Goal: Task Accomplishment & Management: Manage account settings

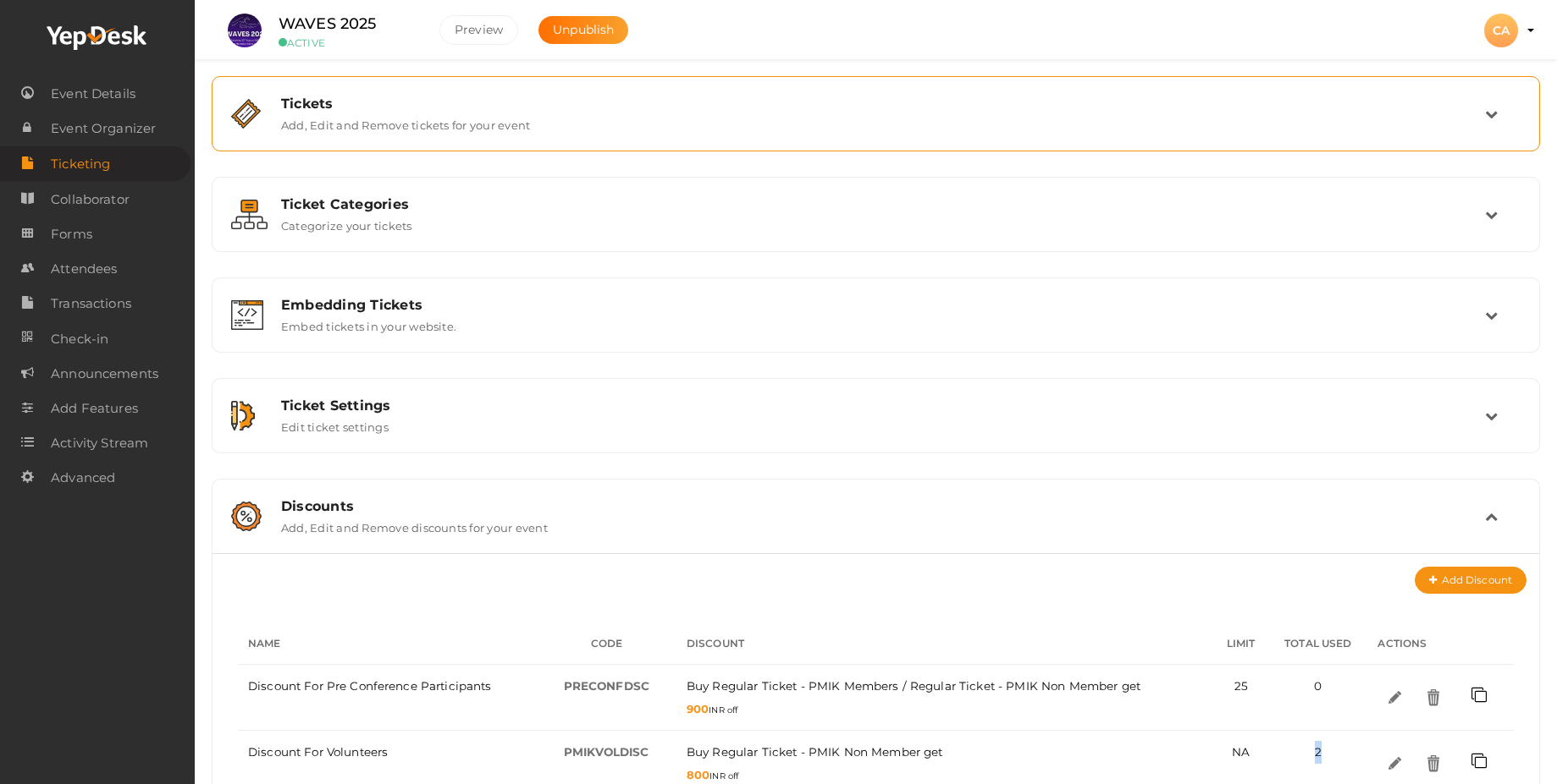
click at [402, 117] on label "Add, Edit and Remove tickets for your event" at bounding box center [405, 122] width 249 height 20
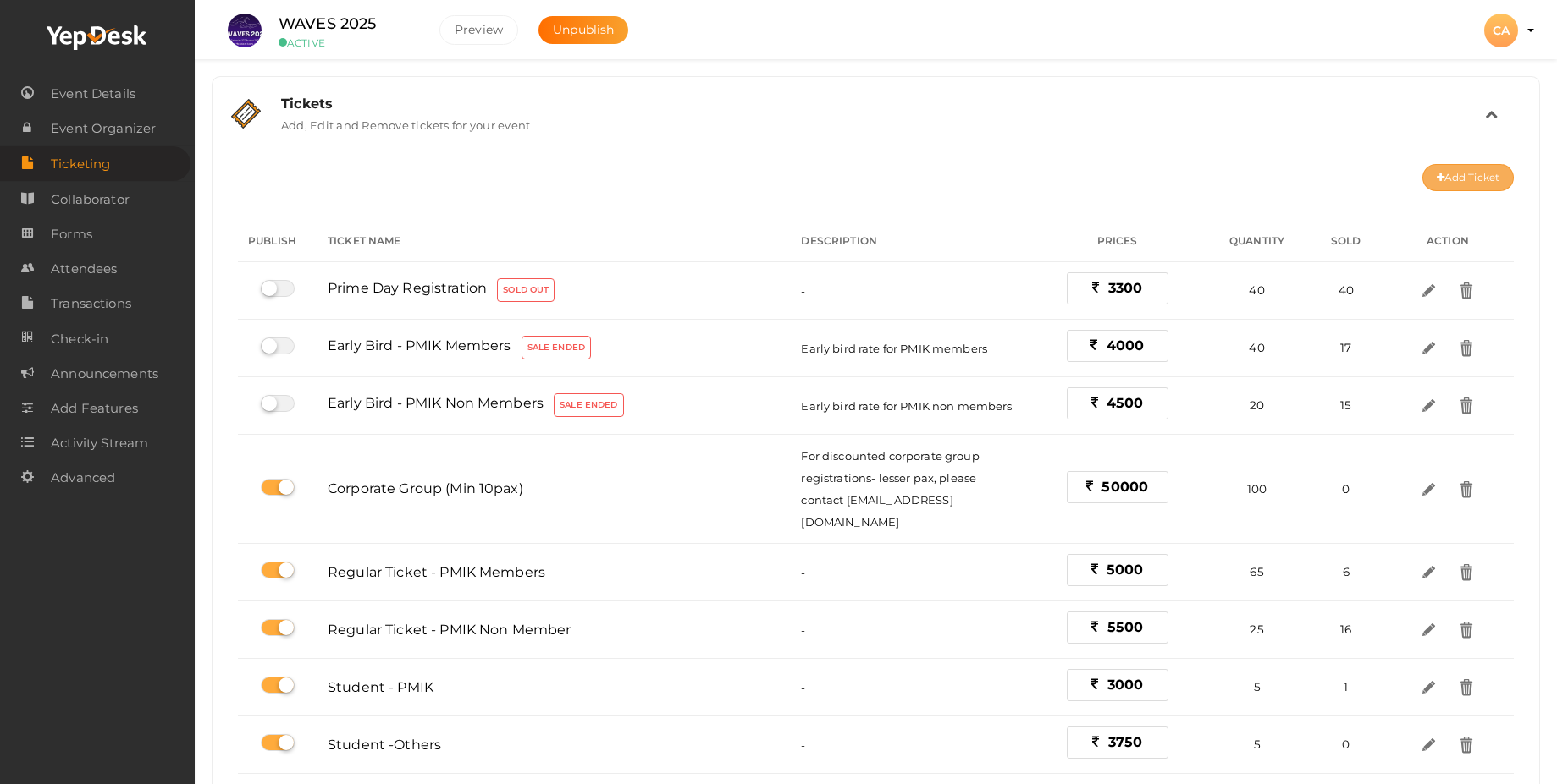
click at [1475, 175] on button "Add Ticket" at bounding box center [1467, 177] width 92 height 27
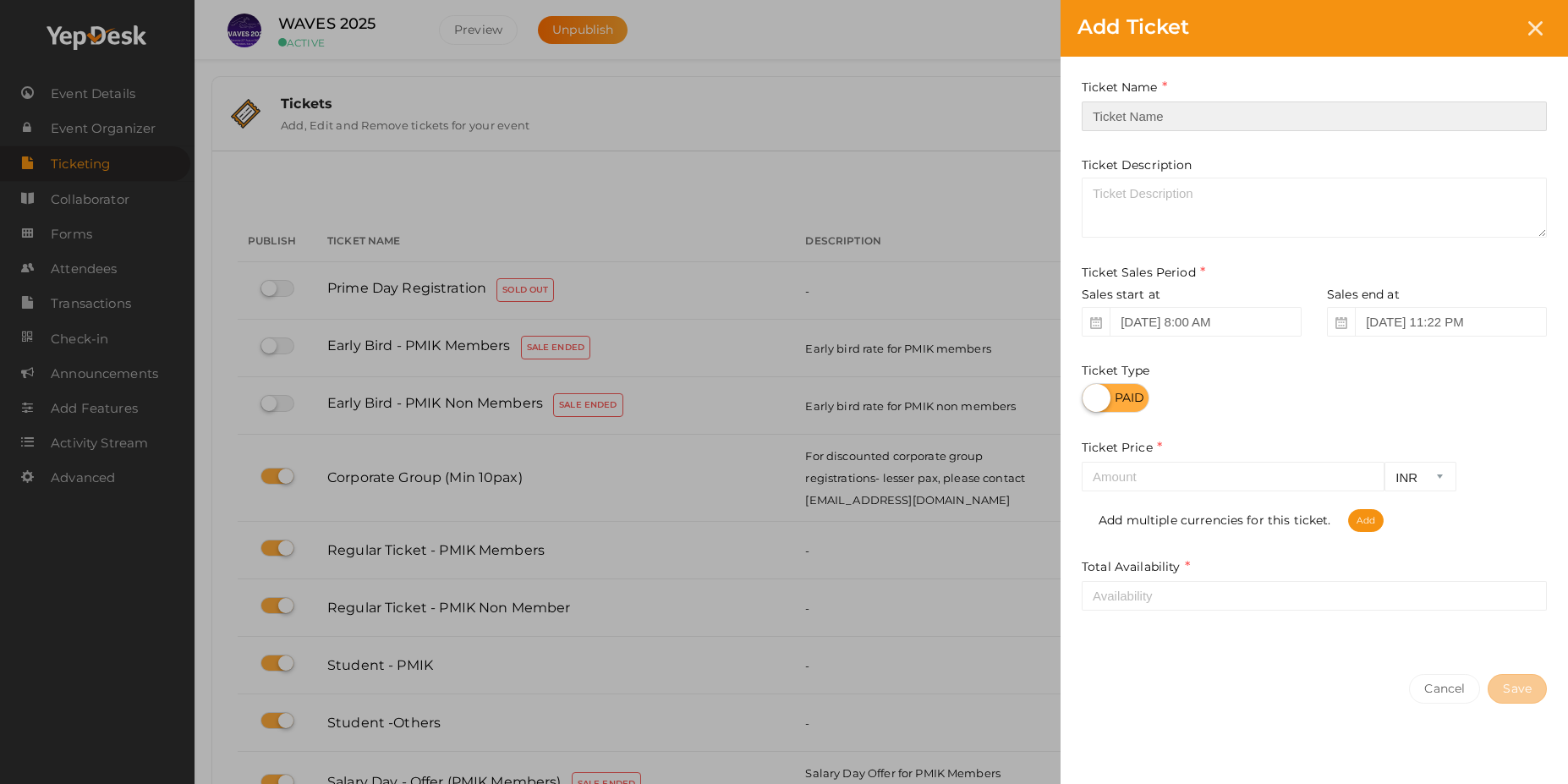
click at [1168, 122] on input "text" at bounding box center [1314, 116] width 465 height 30
drag, startPoint x: 1183, startPoint y: 119, endPoint x: 970, endPoint y: 104, distance: 213.5
click at [970, 104] on div "Add Ticket Ticket Name Independance Required. Ticket Name already used. Ticket …" at bounding box center [784, 392] width 1568 height 784
paste input "[DATE]"
click at [1091, 121] on input "[DATE]" at bounding box center [1314, 116] width 465 height 30
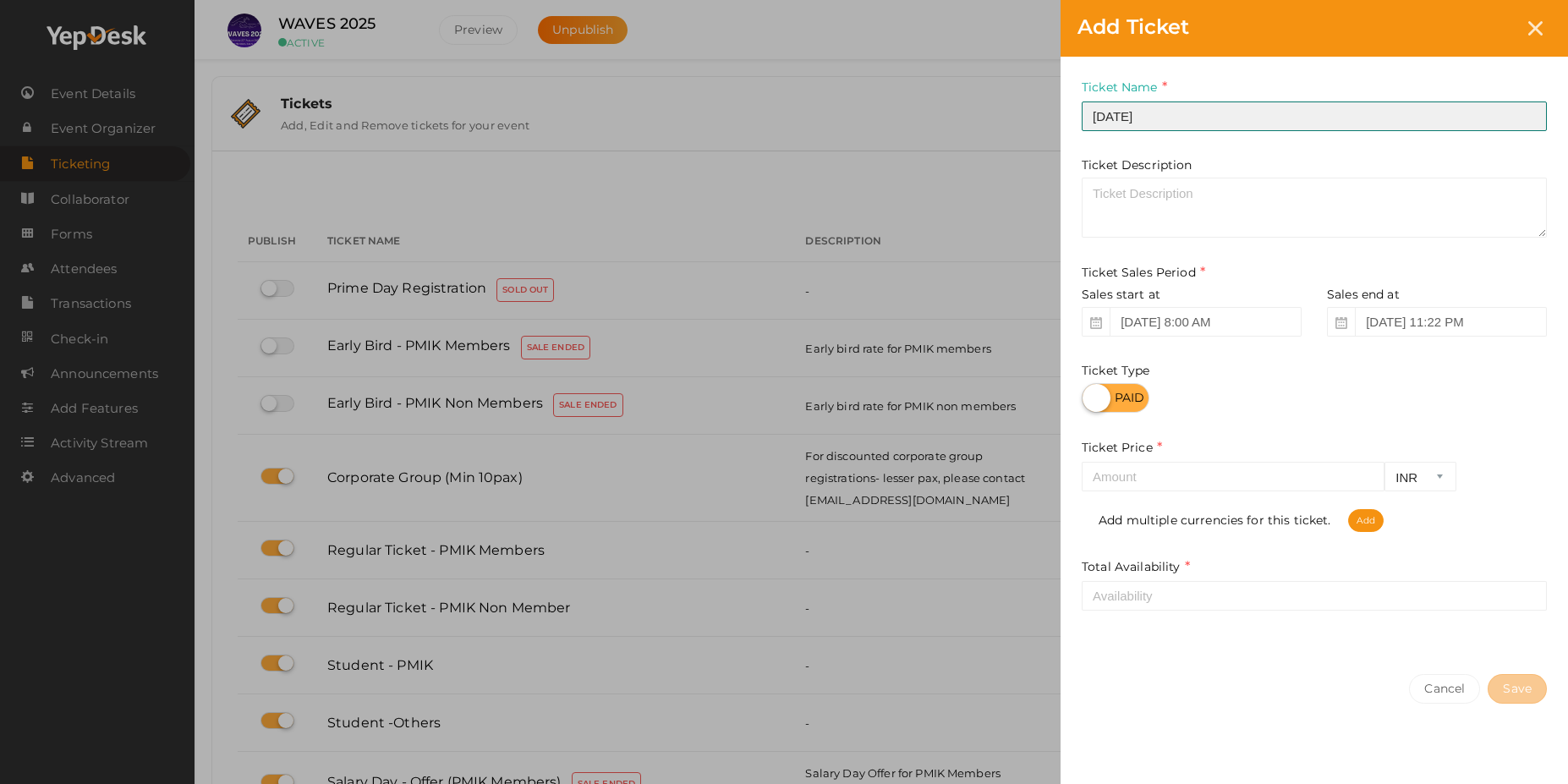
click at [1185, 123] on input "[DATE]" at bounding box center [1314, 116] width 465 height 30
type input "[DATE]"
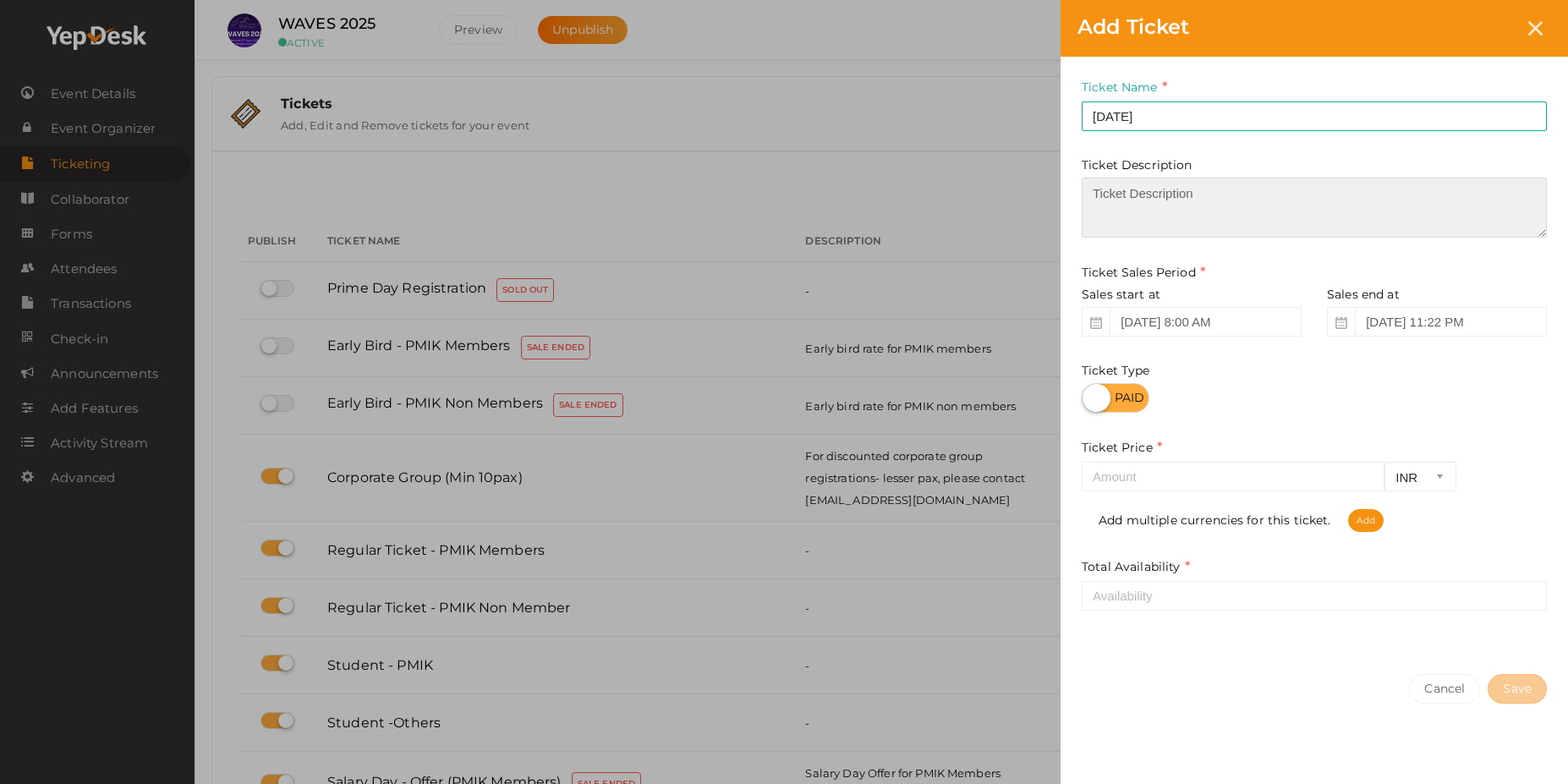
click at [1217, 213] on textarea at bounding box center [1314, 207] width 465 height 60
paste textarea "[DATE]"
click at [1096, 199] on textarea "[DATE]" at bounding box center [1314, 207] width 465 height 60
click at [1186, 196] on textarea "[DATE]" at bounding box center [1314, 207] width 465 height 60
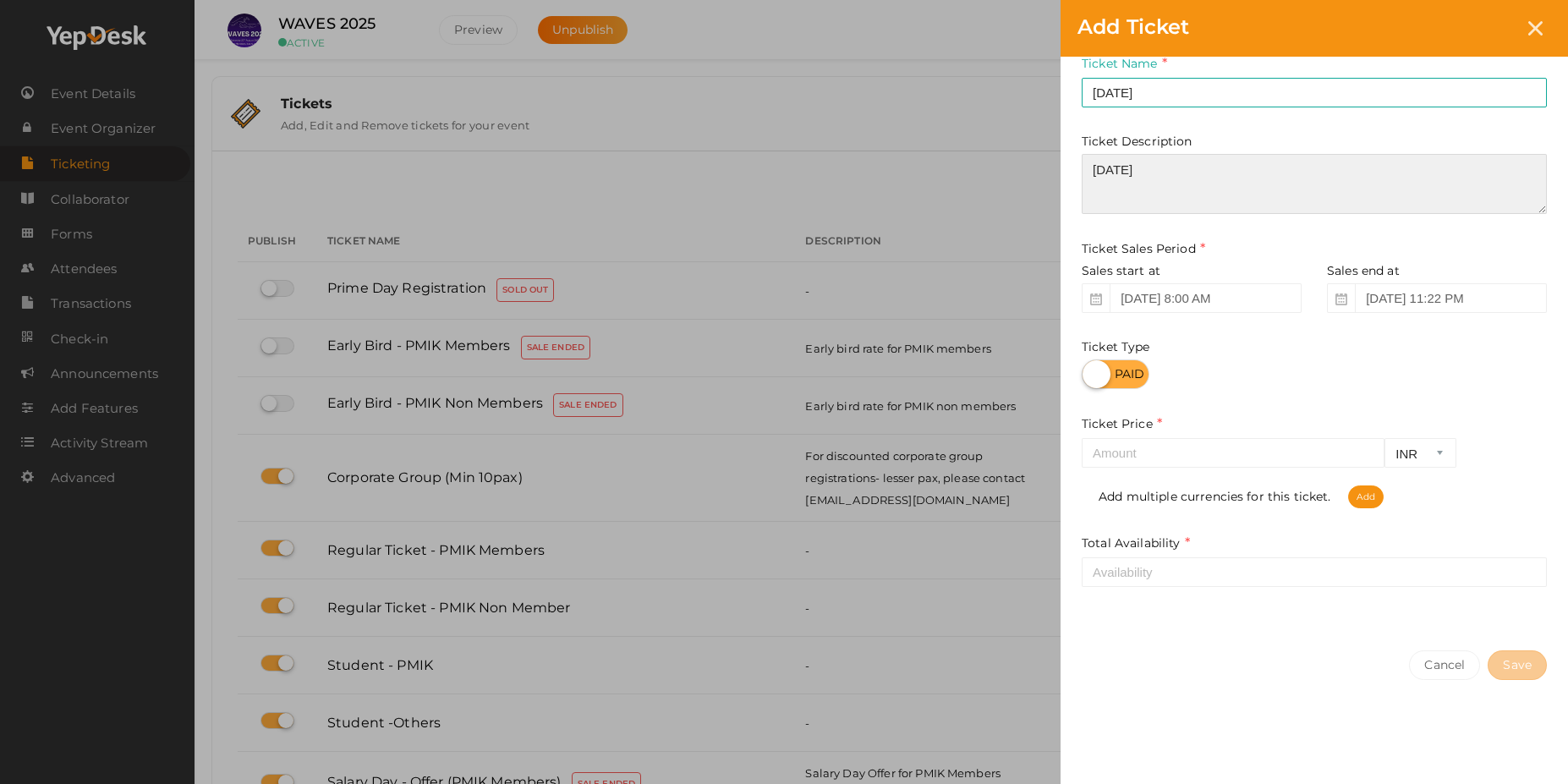
scroll to position [26, 0]
type textarea "[DATE] -- Offer for PMI K Memerbs"
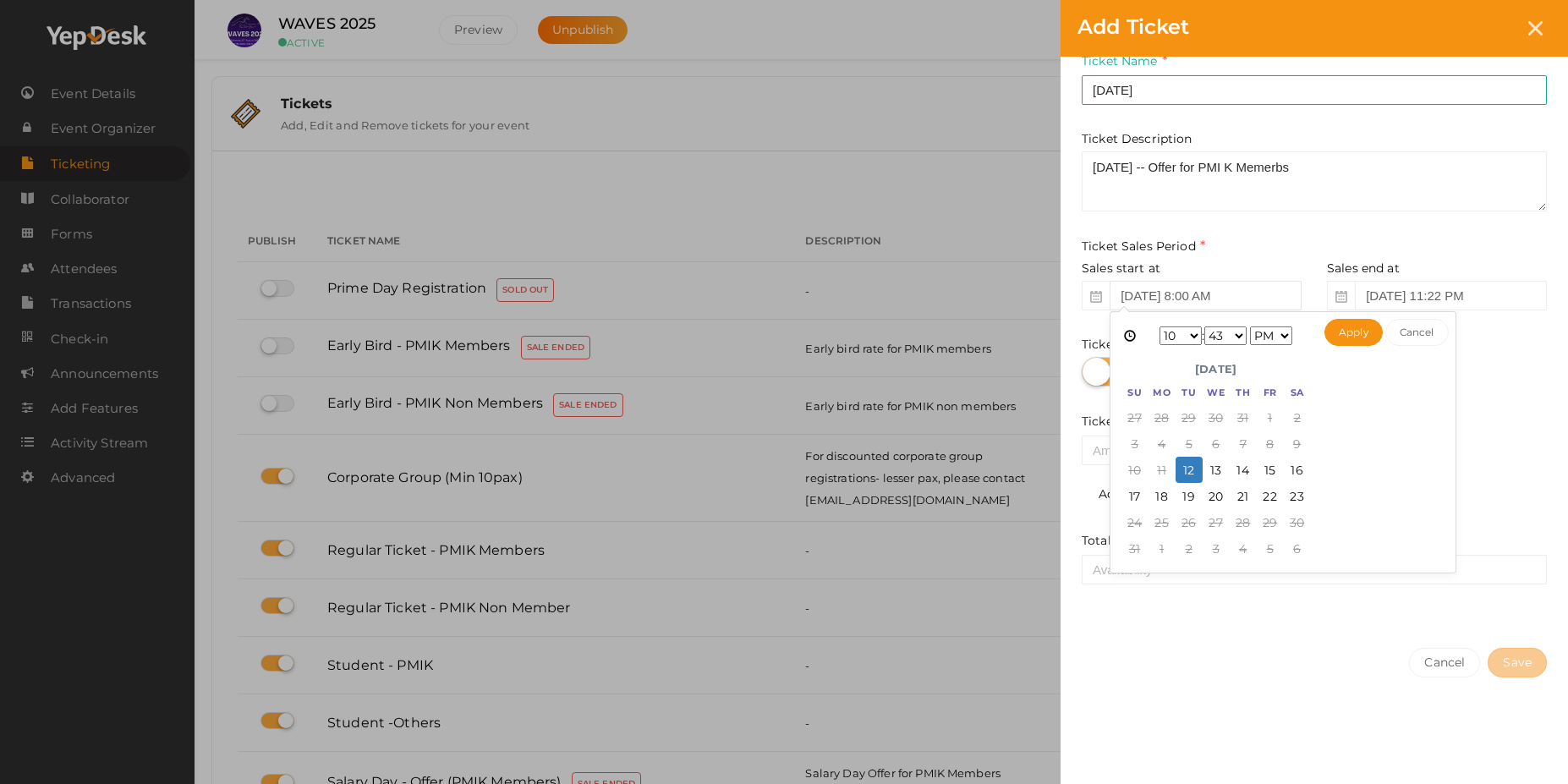
click at [1195, 291] on input "[DATE] 8:00 AM" at bounding box center [1205, 295] width 192 height 30
click at [1357, 333] on button "Apply" at bounding box center [1353, 333] width 59 height 27
type input "[DATE] 8:00 AM"
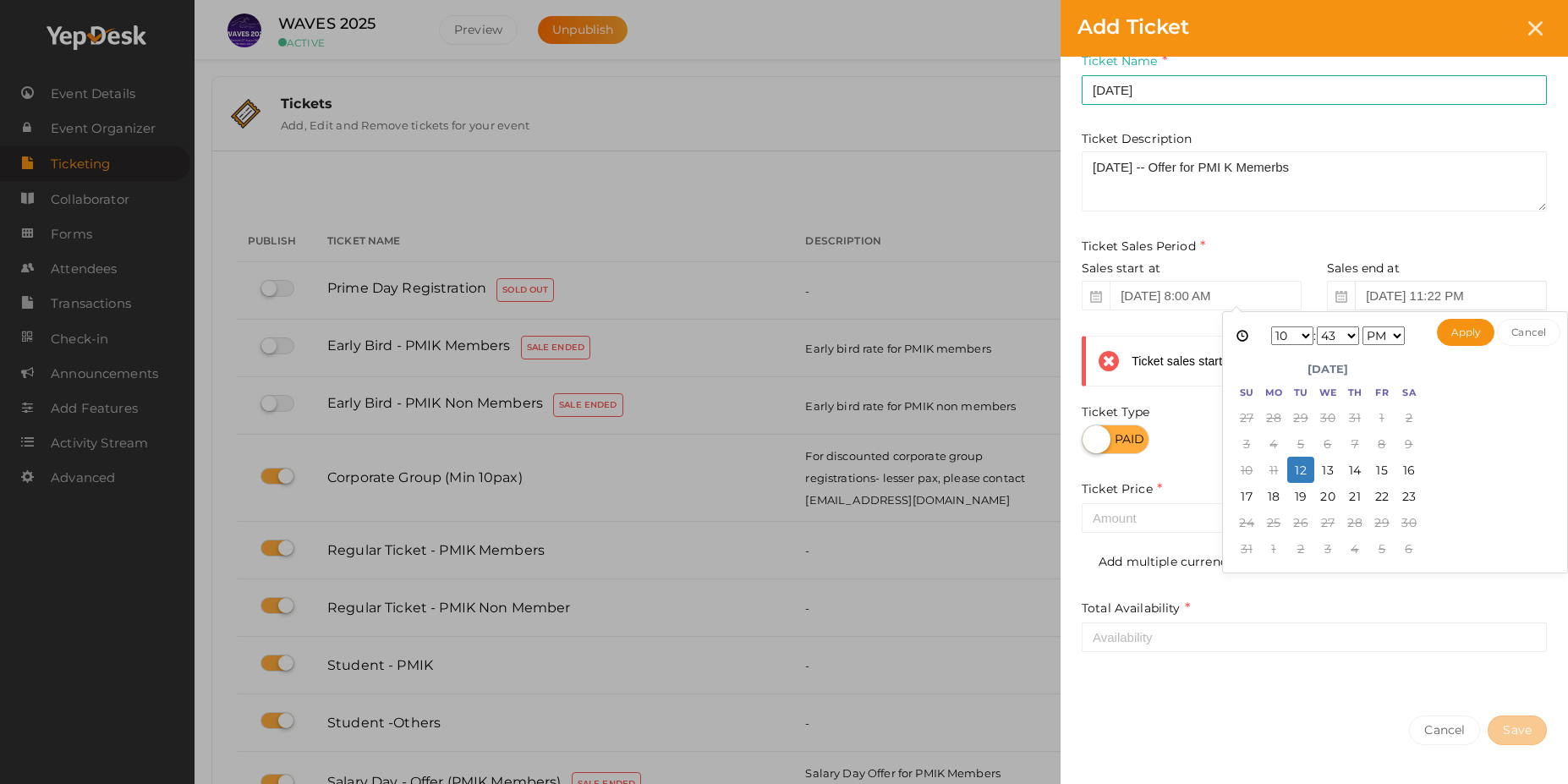
click at [1399, 293] on input "[DATE] 11:22 PM" at bounding box center [1450, 295] width 192 height 30
click at [1458, 334] on button "Apply" at bounding box center [1466, 333] width 59 height 27
type input "[DATE] 10:43 PM"
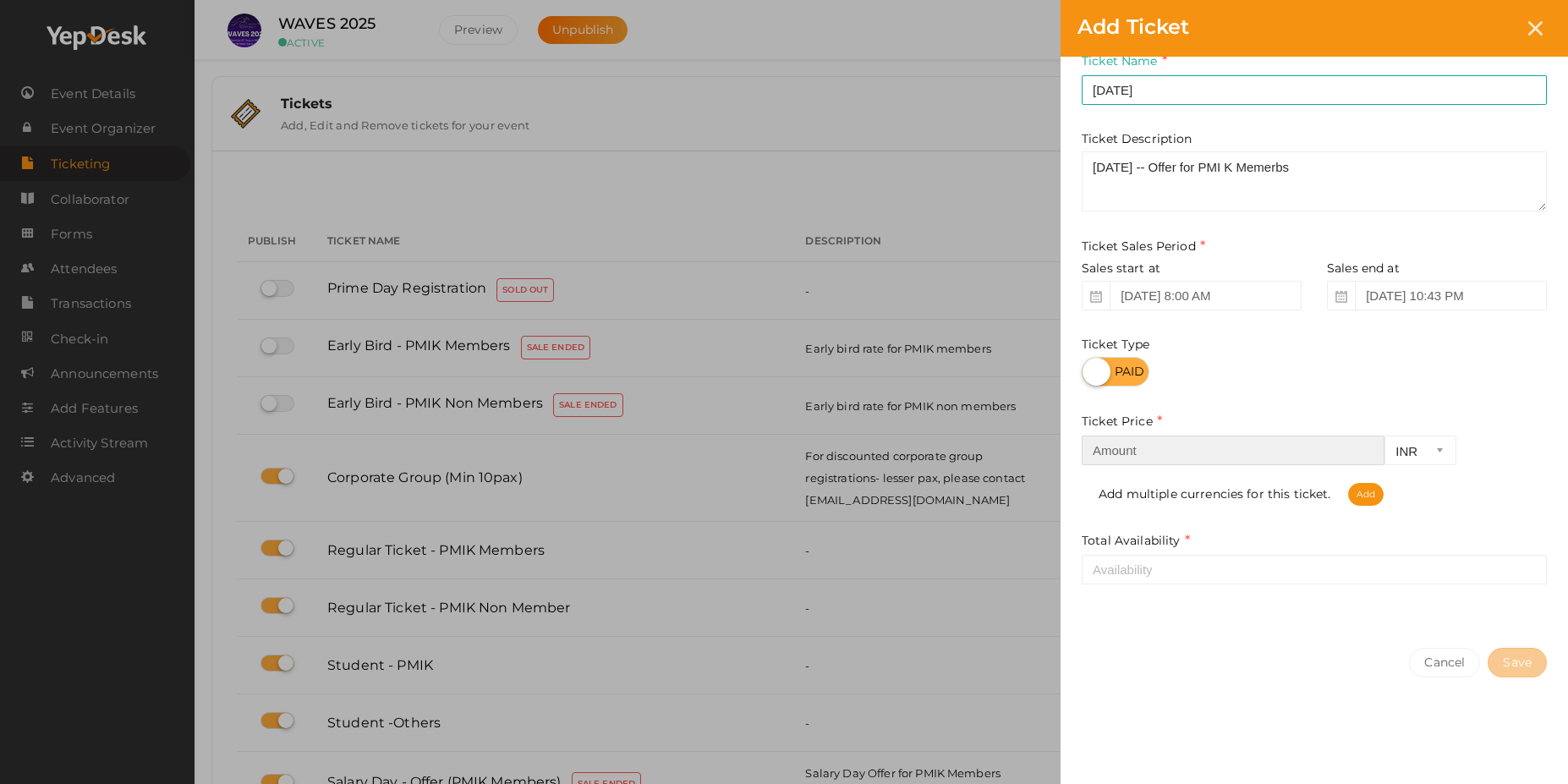
click at [1146, 452] on input "number" at bounding box center [1233, 450] width 303 height 30
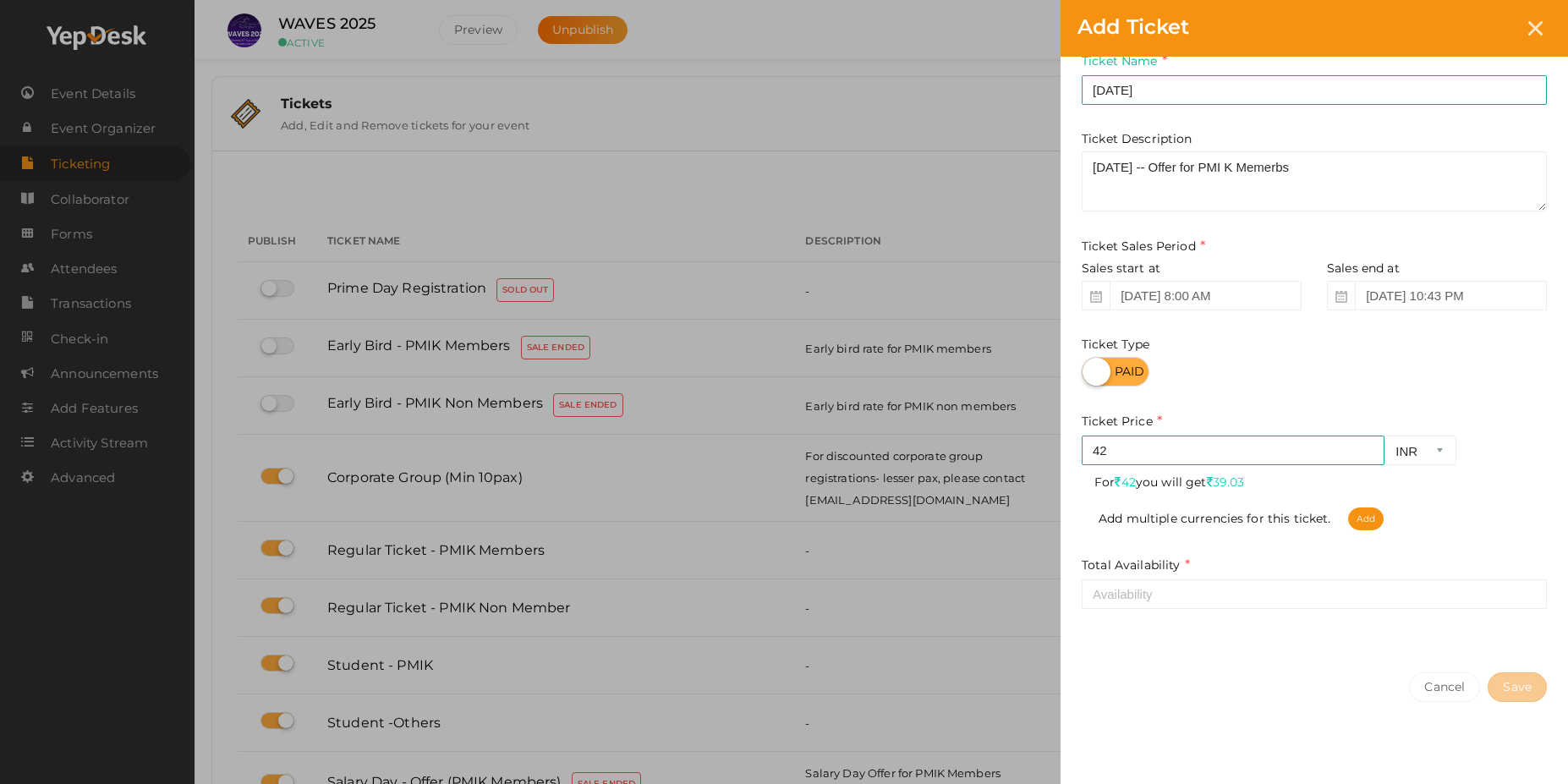
click at [1462, 481] on span "For 42 you will get 39.03" at bounding box center [1314, 478] width 439 height 25
click at [1112, 449] on input "42" at bounding box center [1233, 450] width 303 height 30
type input "4250"
click at [1356, 598] on input "number" at bounding box center [1314, 594] width 465 height 30
type input "1"
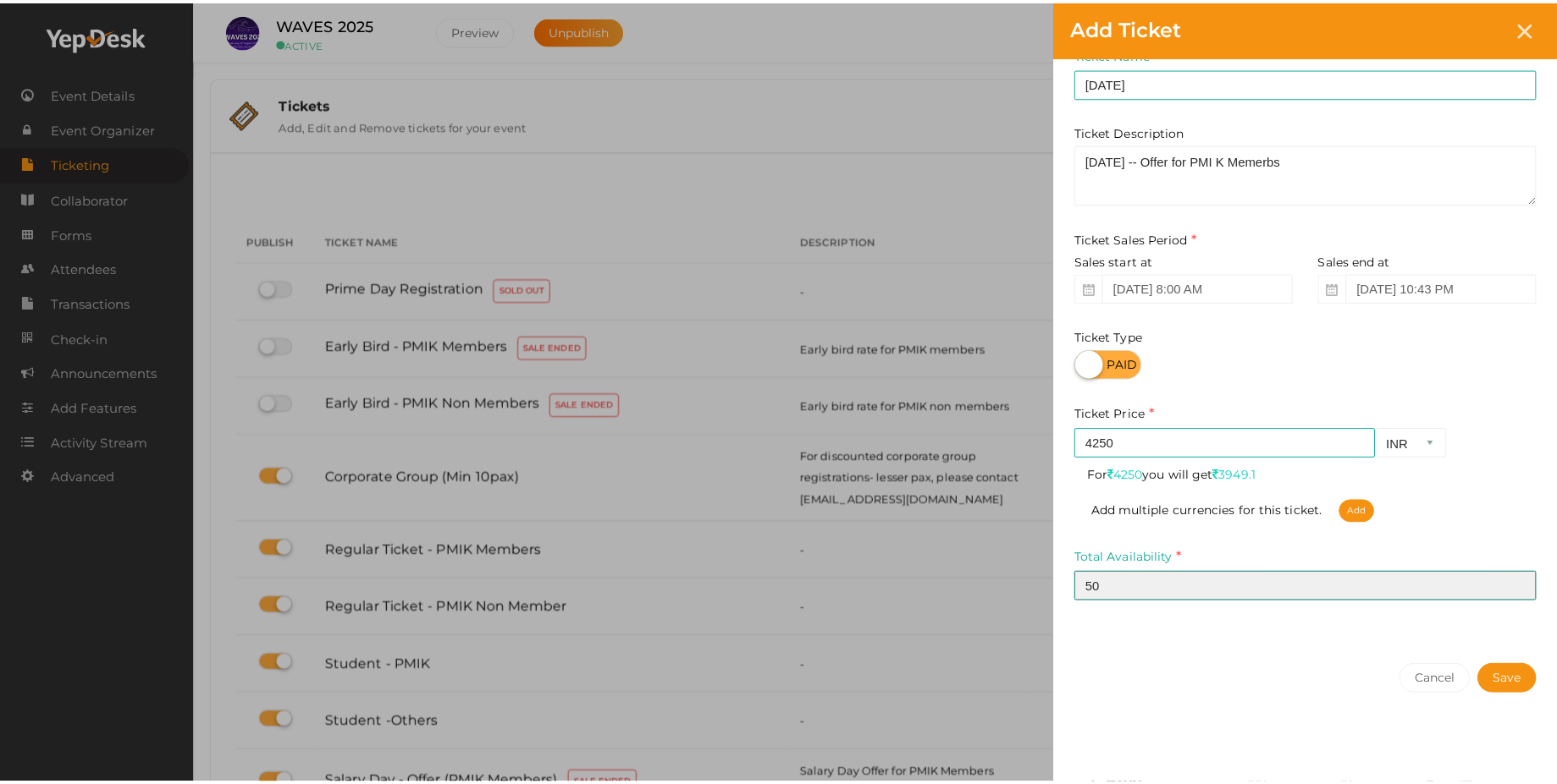
scroll to position [51, 0]
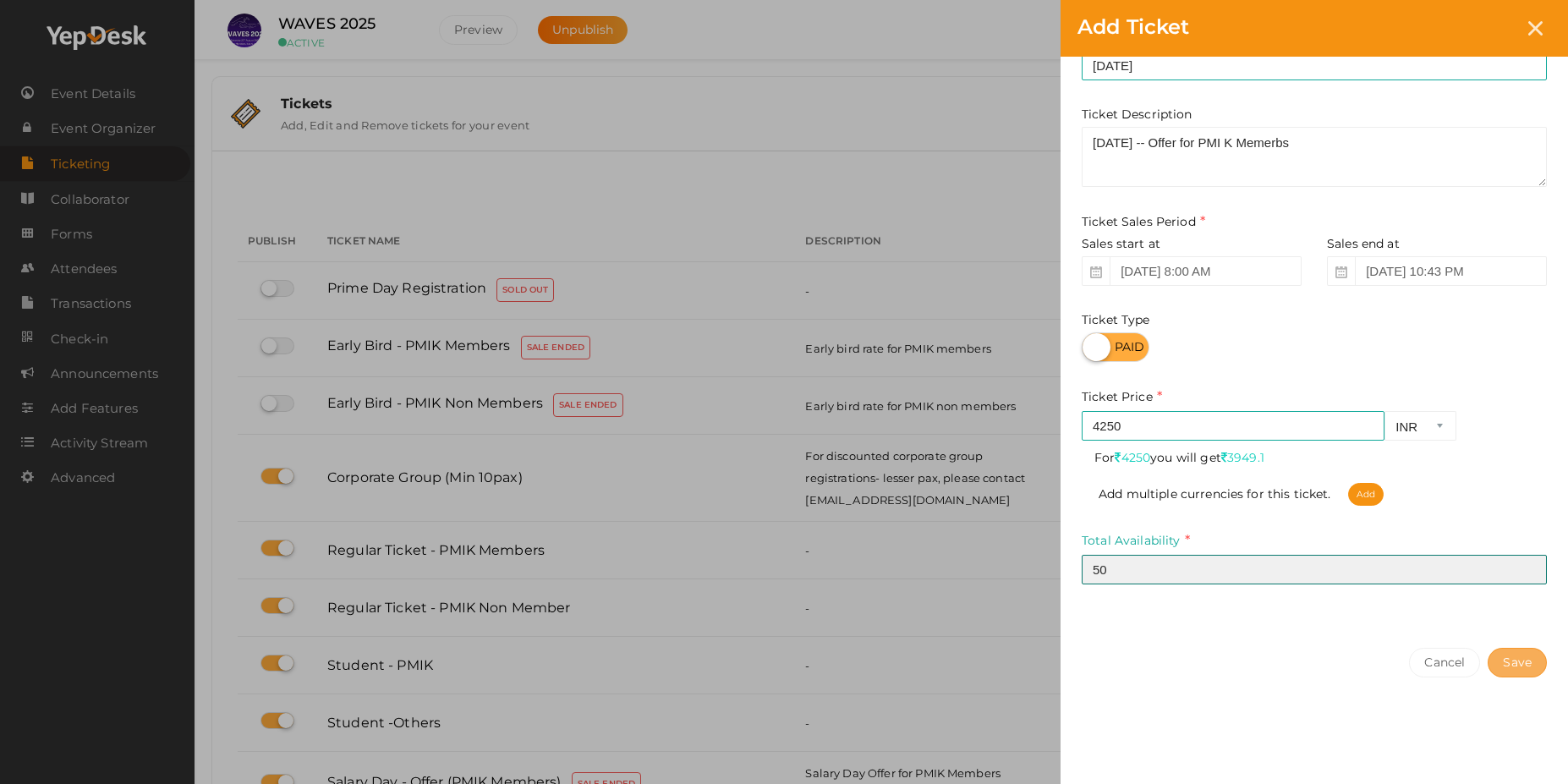
type input "50"
click at [1524, 662] on button "Save" at bounding box center [1516, 662] width 59 height 30
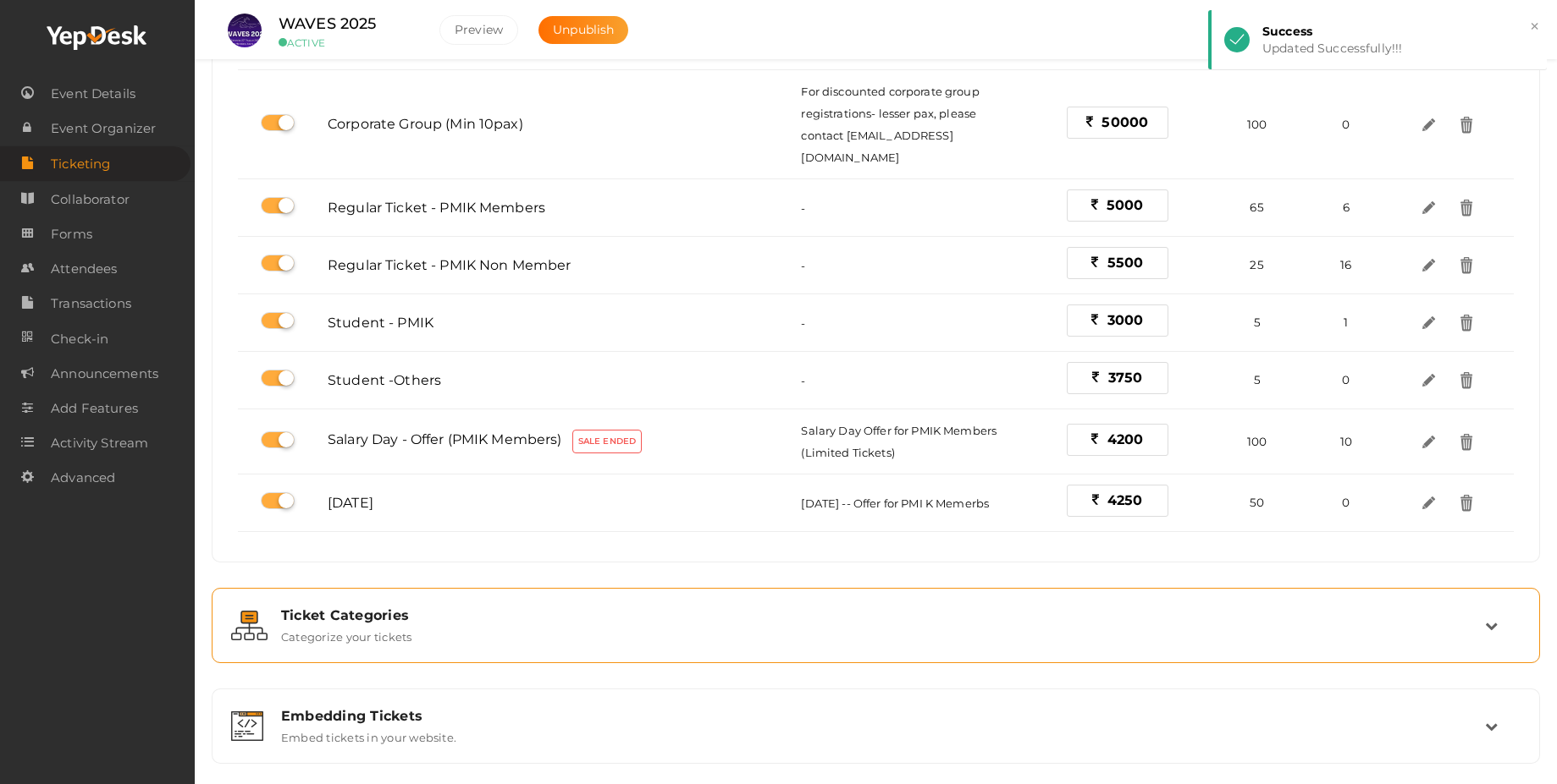
scroll to position [406, 0]
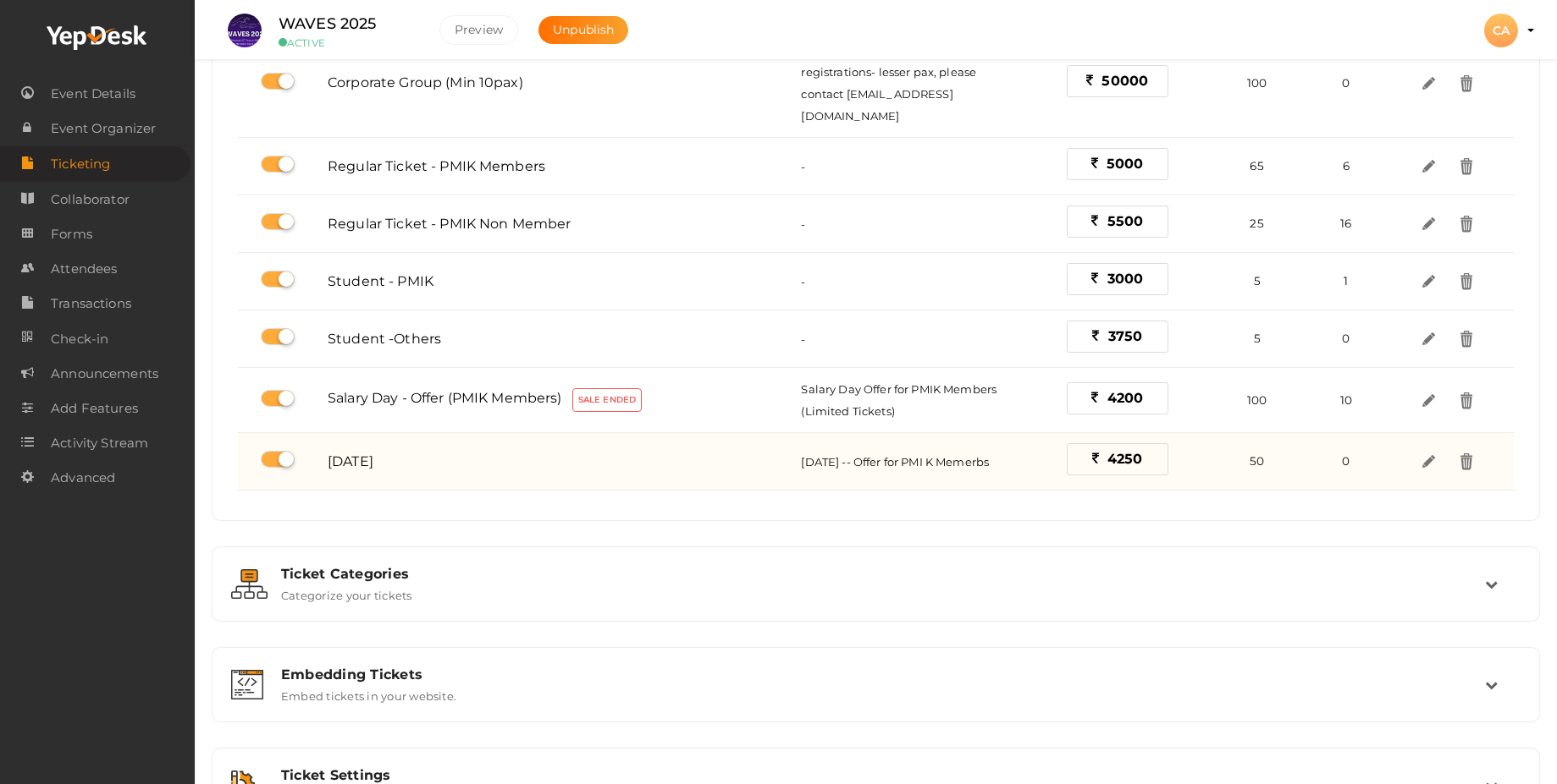
click at [936, 455] on span "[DATE] -- Offer for PMI K Memerbs" at bounding box center [894, 462] width 188 height 14
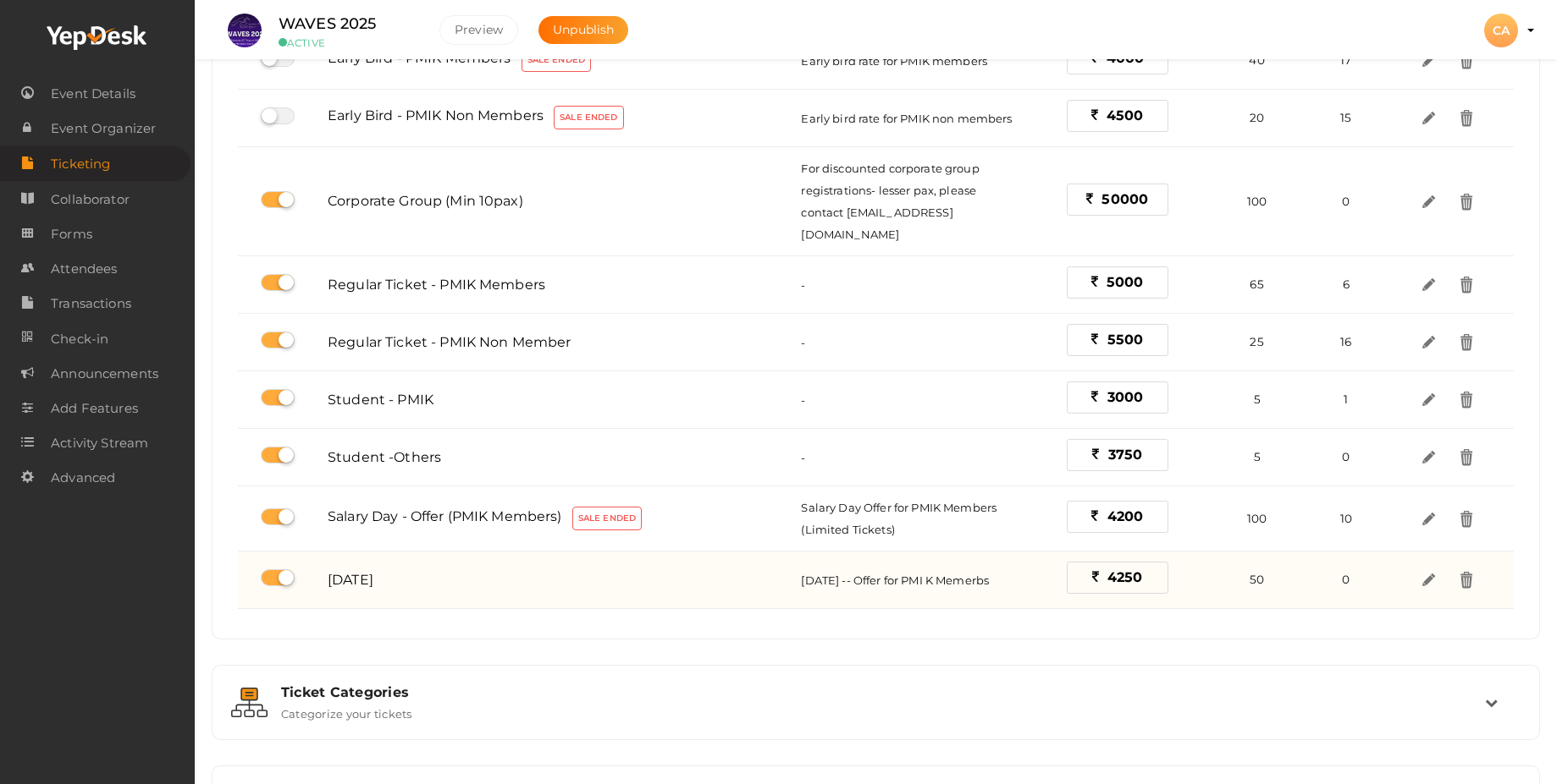
scroll to position [0, 0]
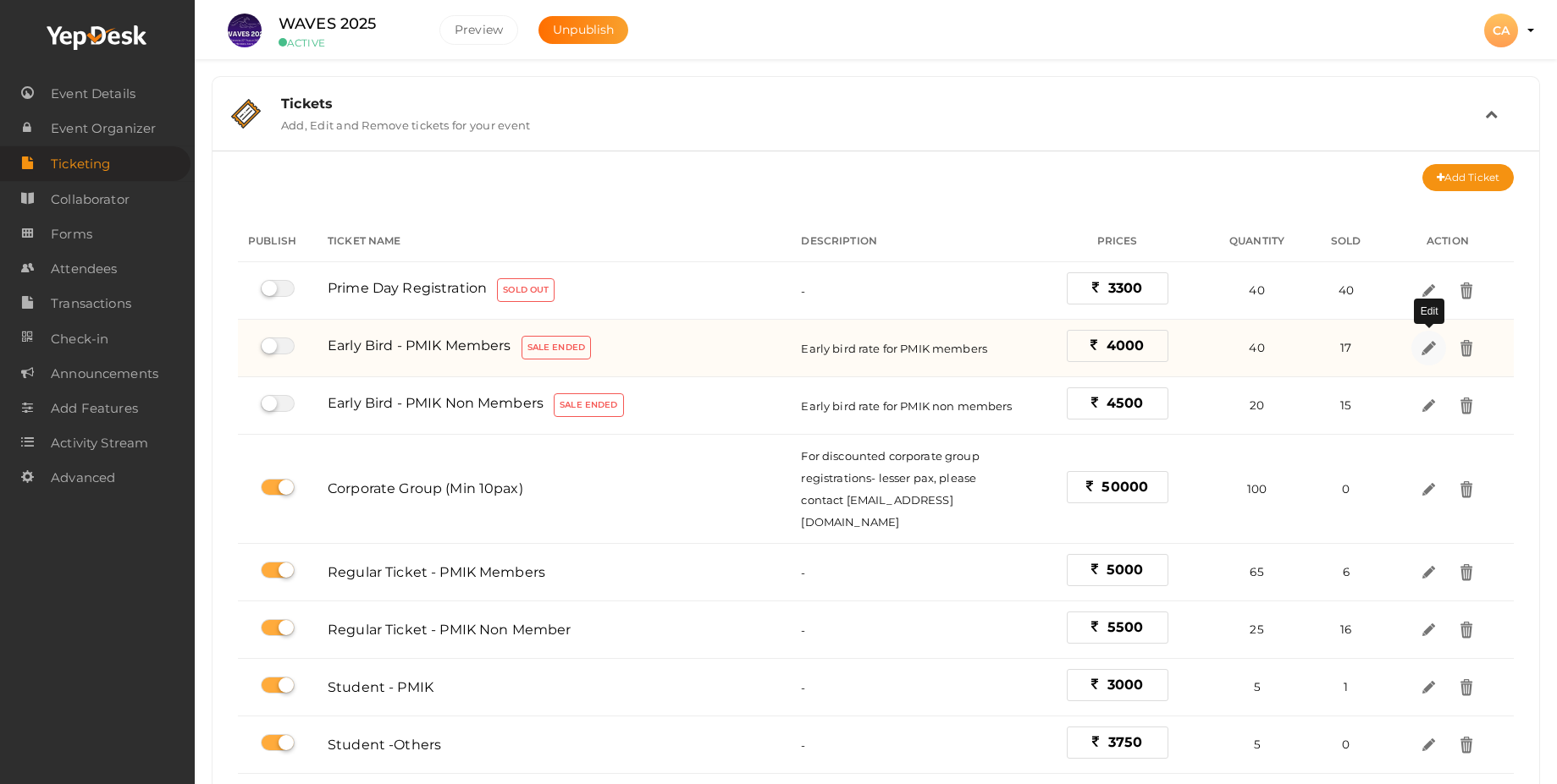
click at [1420, 348] on img at bounding box center [1429, 348] width 19 height 19
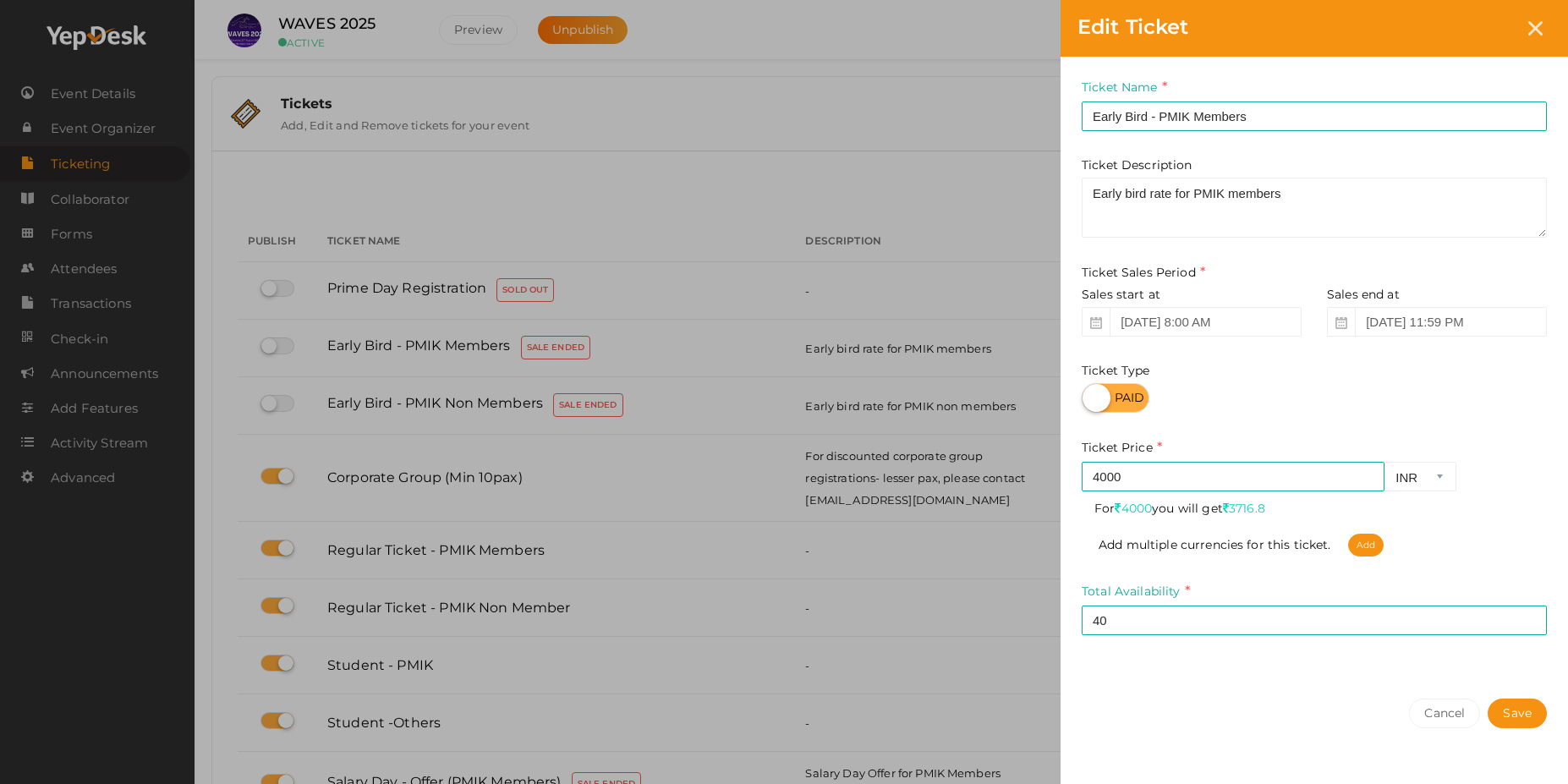
click at [831, 562] on div "Edit Ticket Ticket Name Early Bird - PMIK Members Required. Ticket Name already…" at bounding box center [784, 392] width 1568 height 784
drag, startPoint x: 1462, startPoint y: 721, endPoint x: 1447, endPoint y: 725, distance: 15.5
click at [1461, 721] on button "Cancel" at bounding box center [1445, 714] width 71 height 30
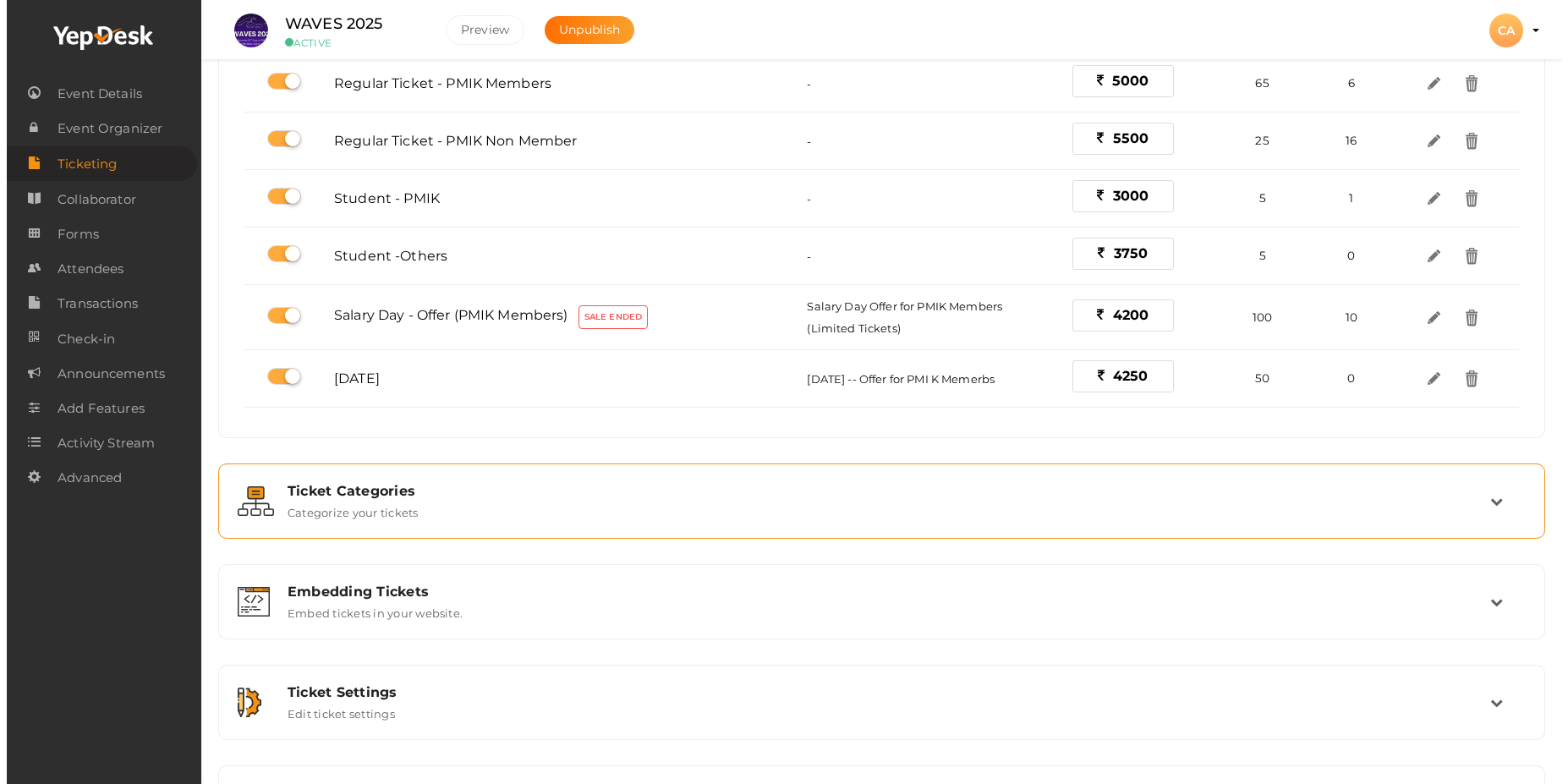
scroll to position [556, 0]
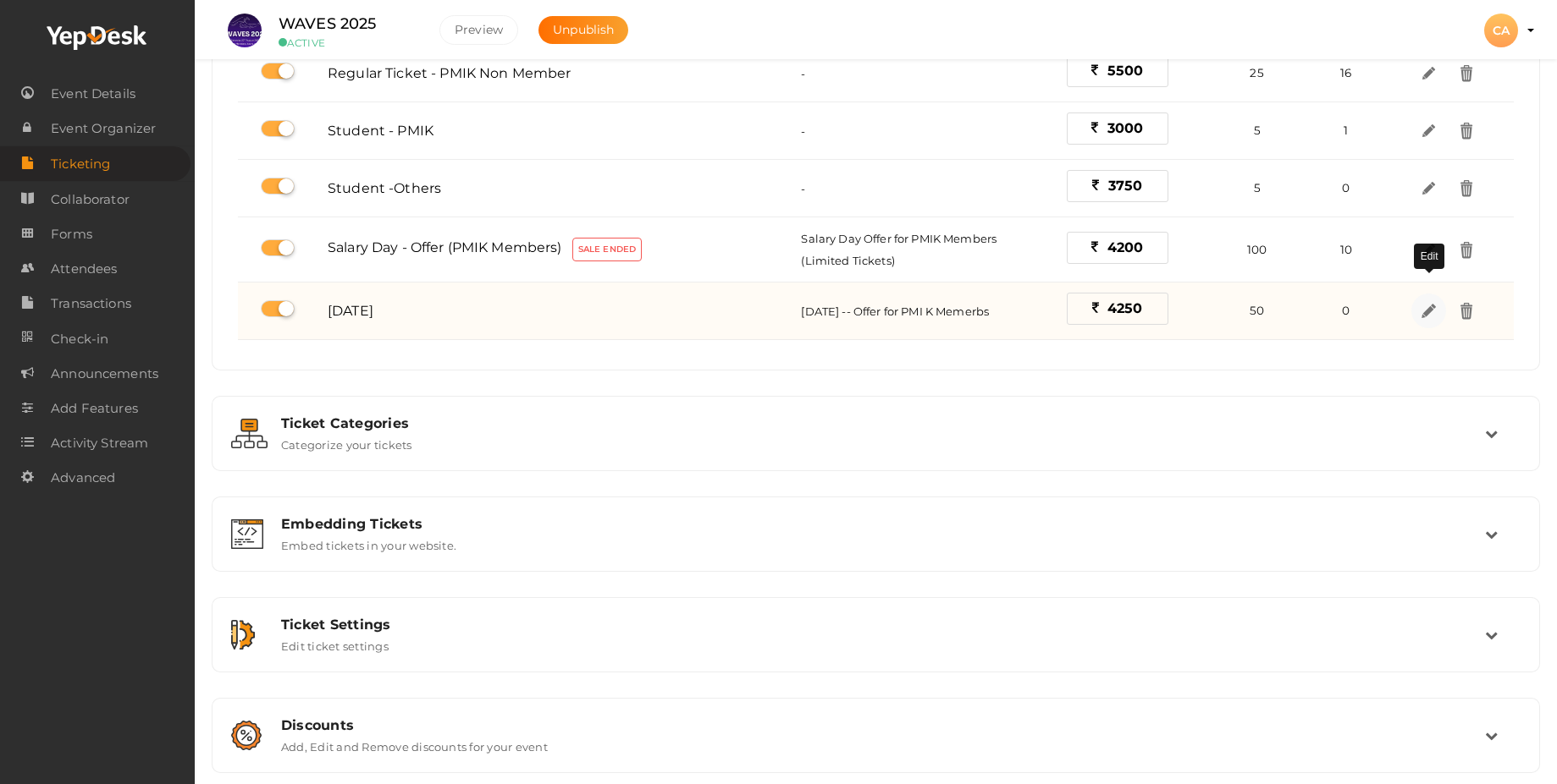
click at [1433, 301] on img at bounding box center [1429, 311] width 19 height 19
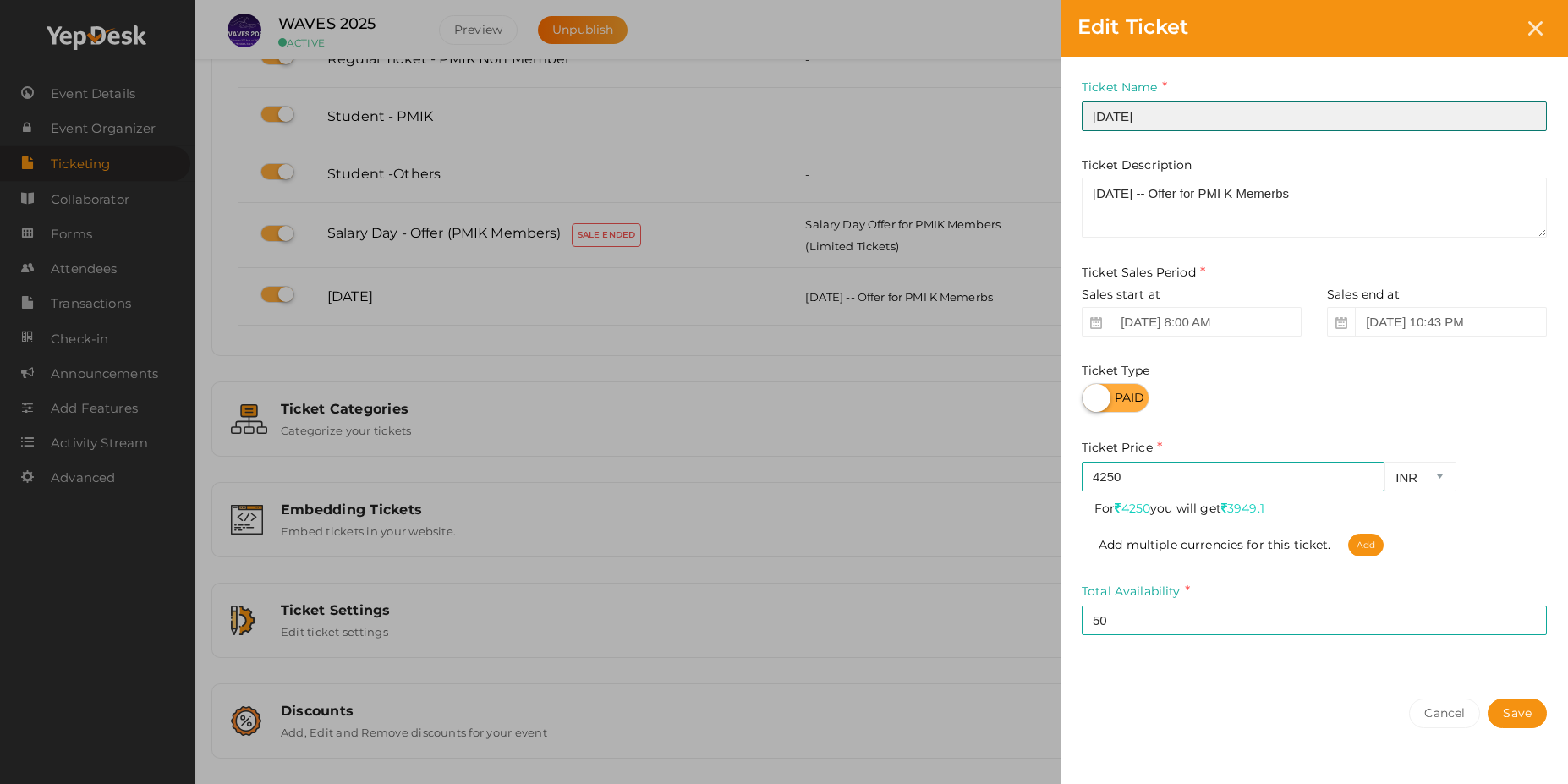
click at [1238, 108] on input "[DATE]" at bounding box center [1314, 116] width 465 height 30
click at [1247, 121] on input "[DATE]" at bounding box center [1314, 116] width 465 height 30
type input "[DATE] - Offer for PMIK Members"
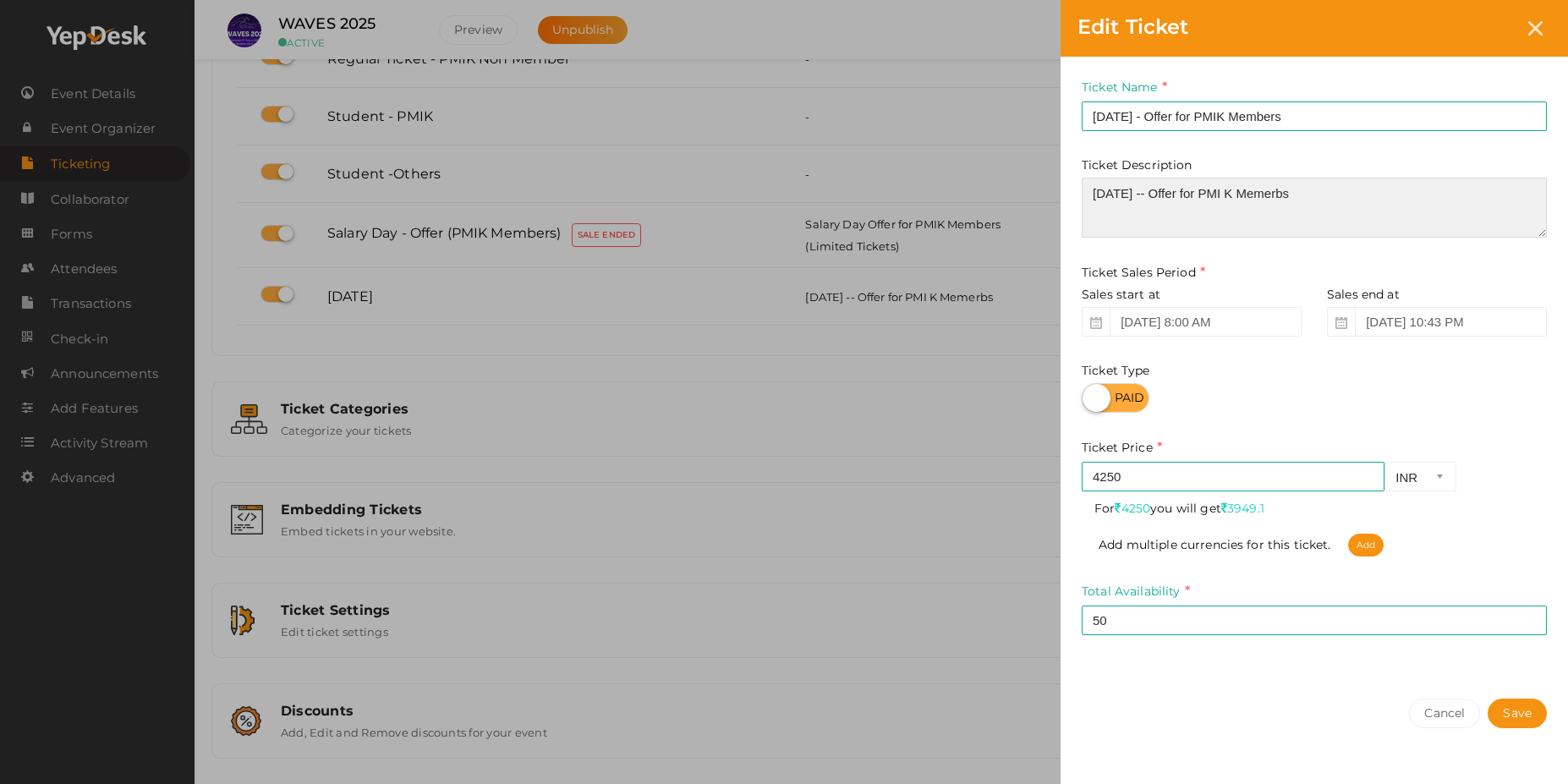
drag, startPoint x: 1292, startPoint y: 193, endPoint x: 1340, endPoint y: 199, distance: 48.4
click at [1292, 192] on textarea "[DATE] -- Offer for PMI K Memerbs" at bounding box center [1314, 207] width 465 height 60
type textarea "[DATE] -- Offer for PMIK Memerbs"
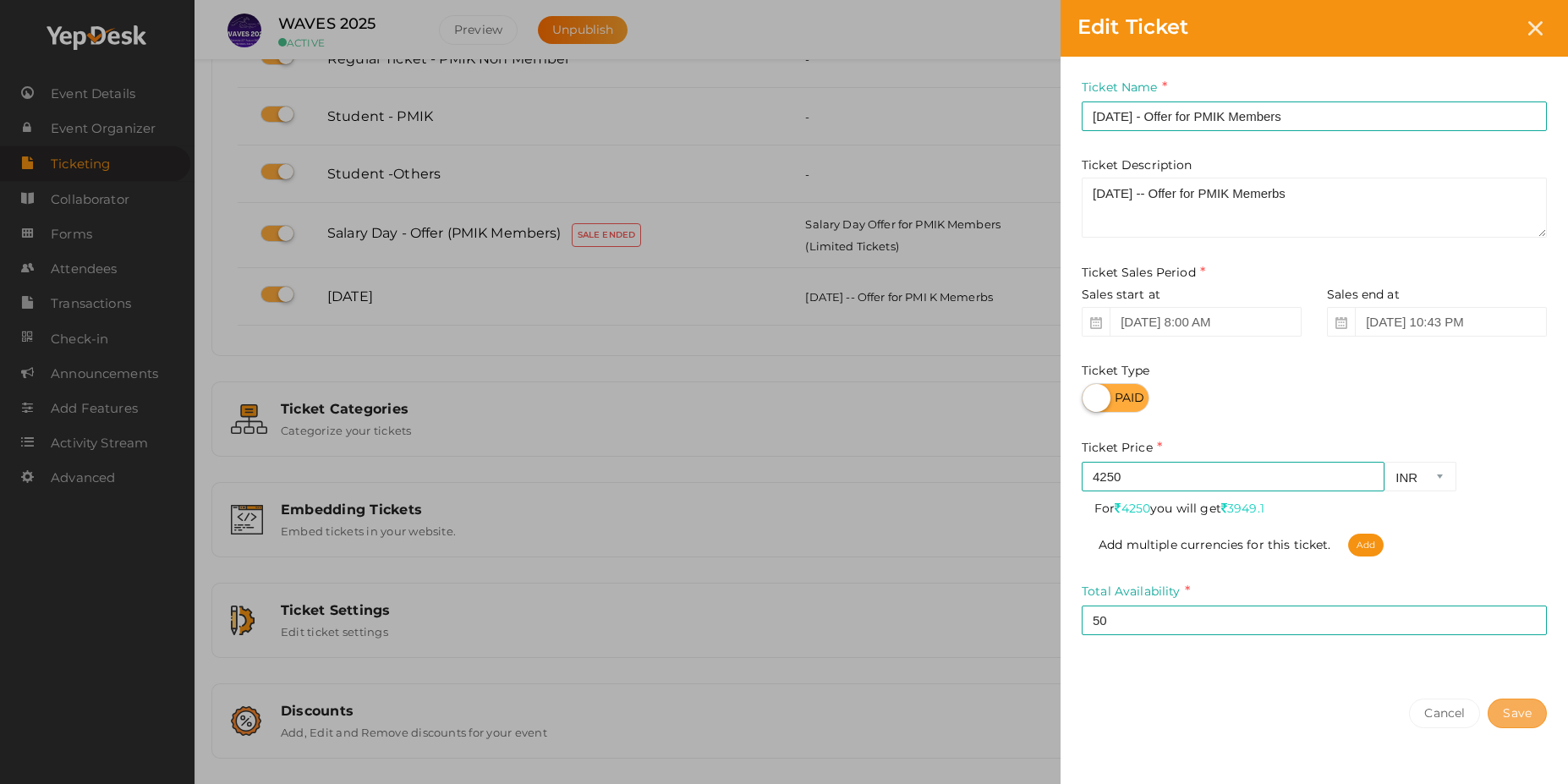
click at [1524, 715] on button "Save" at bounding box center [1516, 714] width 59 height 30
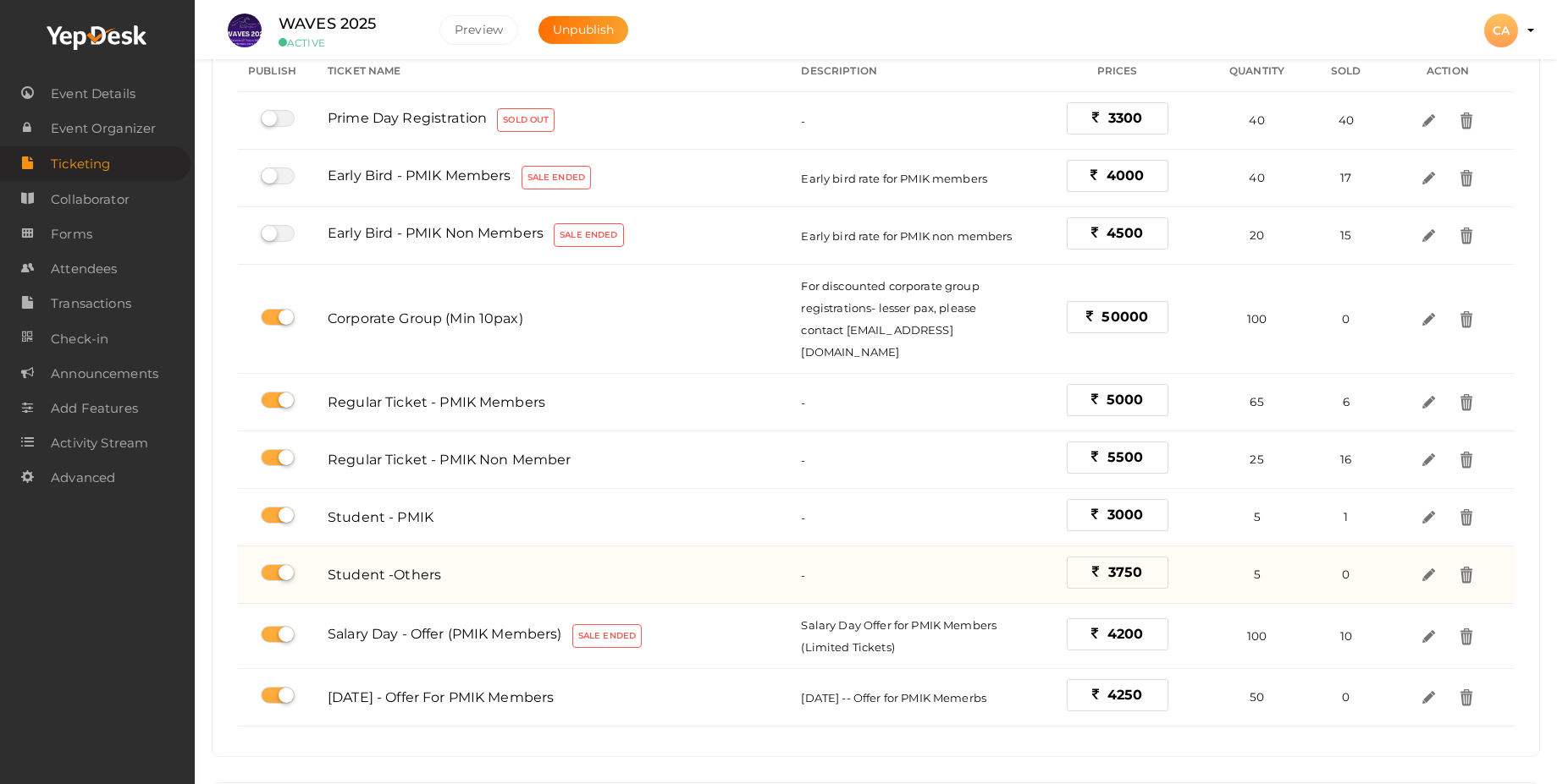
scroll to position [305, 0]
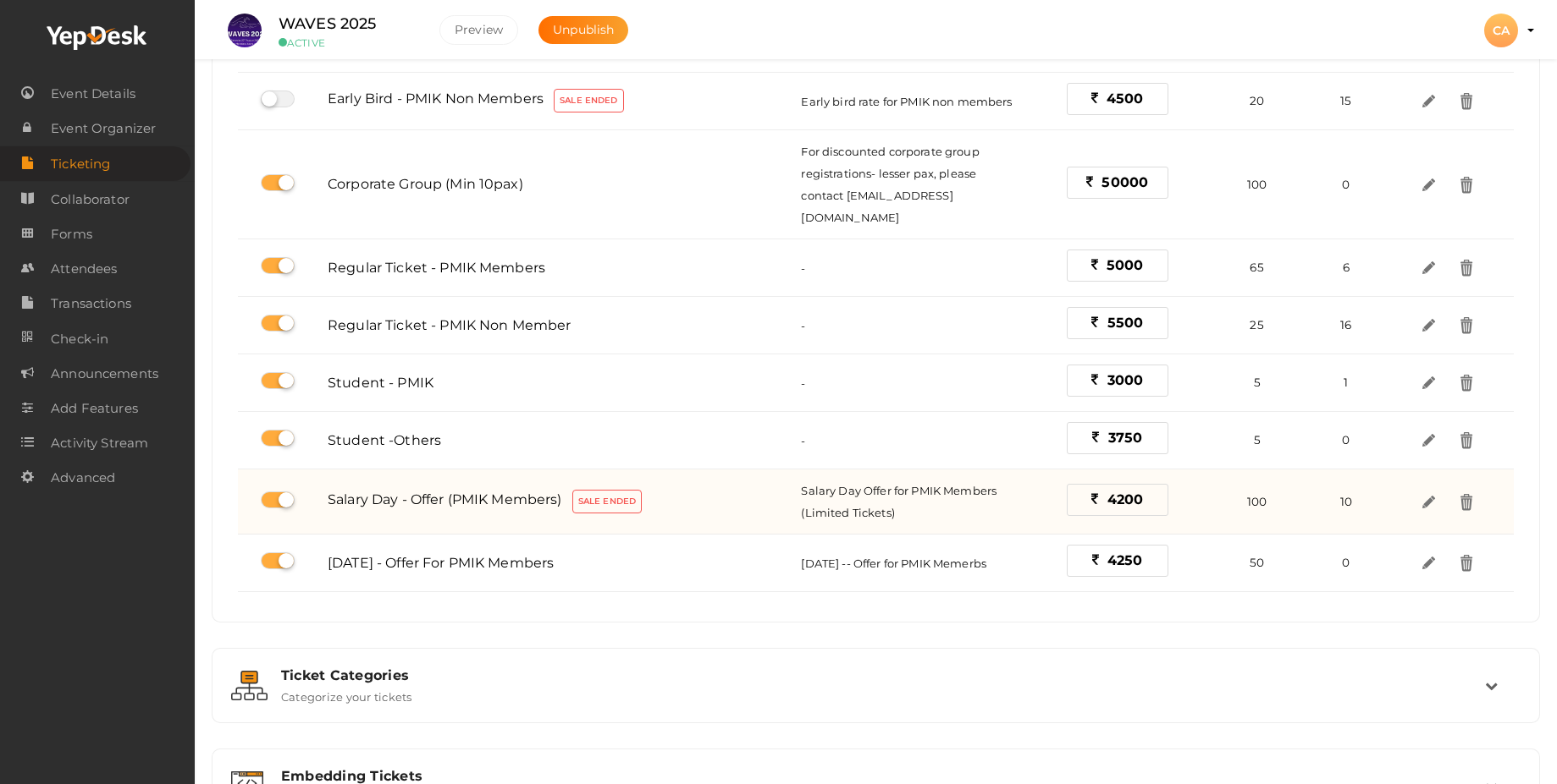
click at [269, 492] on label at bounding box center [277, 500] width 34 height 17
click at [269, 495] on input "checkbox" at bounding box center [265, 500] width 11 height 11
checkbox input "false"
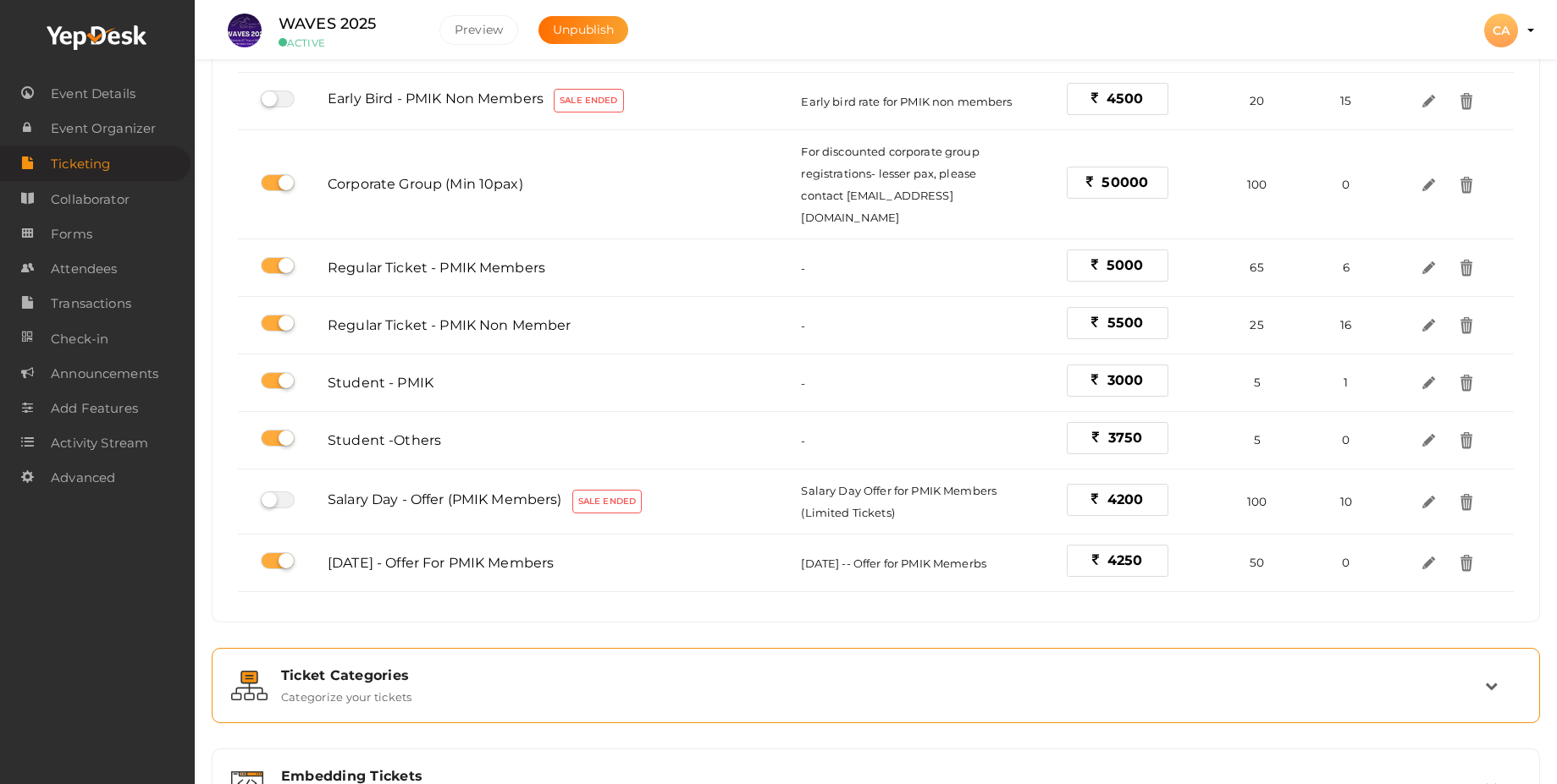
scroll to position [203, 0]
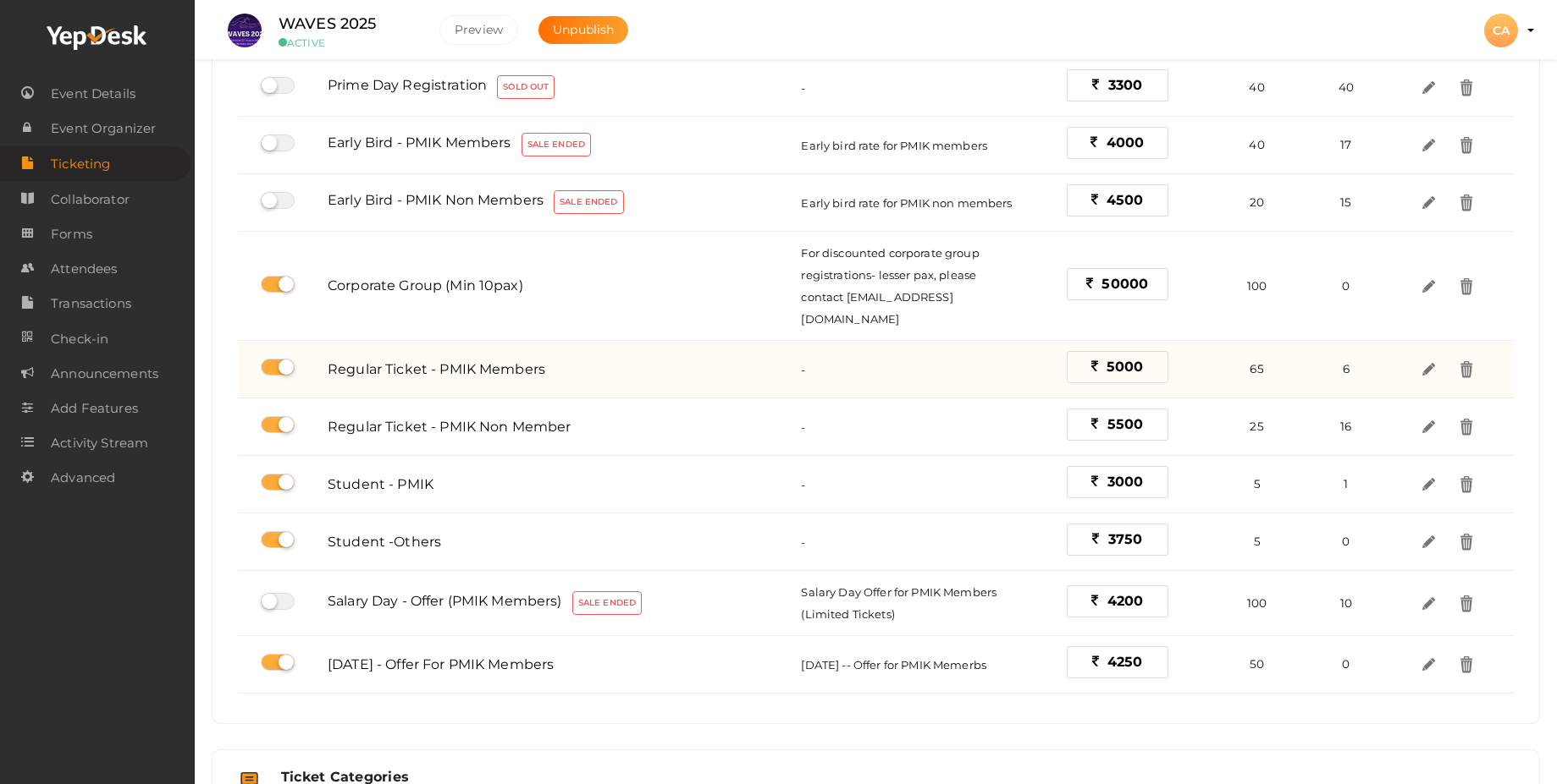
click at [270, 359] on label at bounding box center [277, 367] width 34 height 17
click at [270, 363] on input "checkbox" at bounding box center [265, 367] width 11 height 11
checkbox input "false"
click at [292, 359] on label at bounding box center [277, 367] width 34 height 17
click at [272, 363] on input "checkbox" at bounding box center [265, 367] width 11 height 11
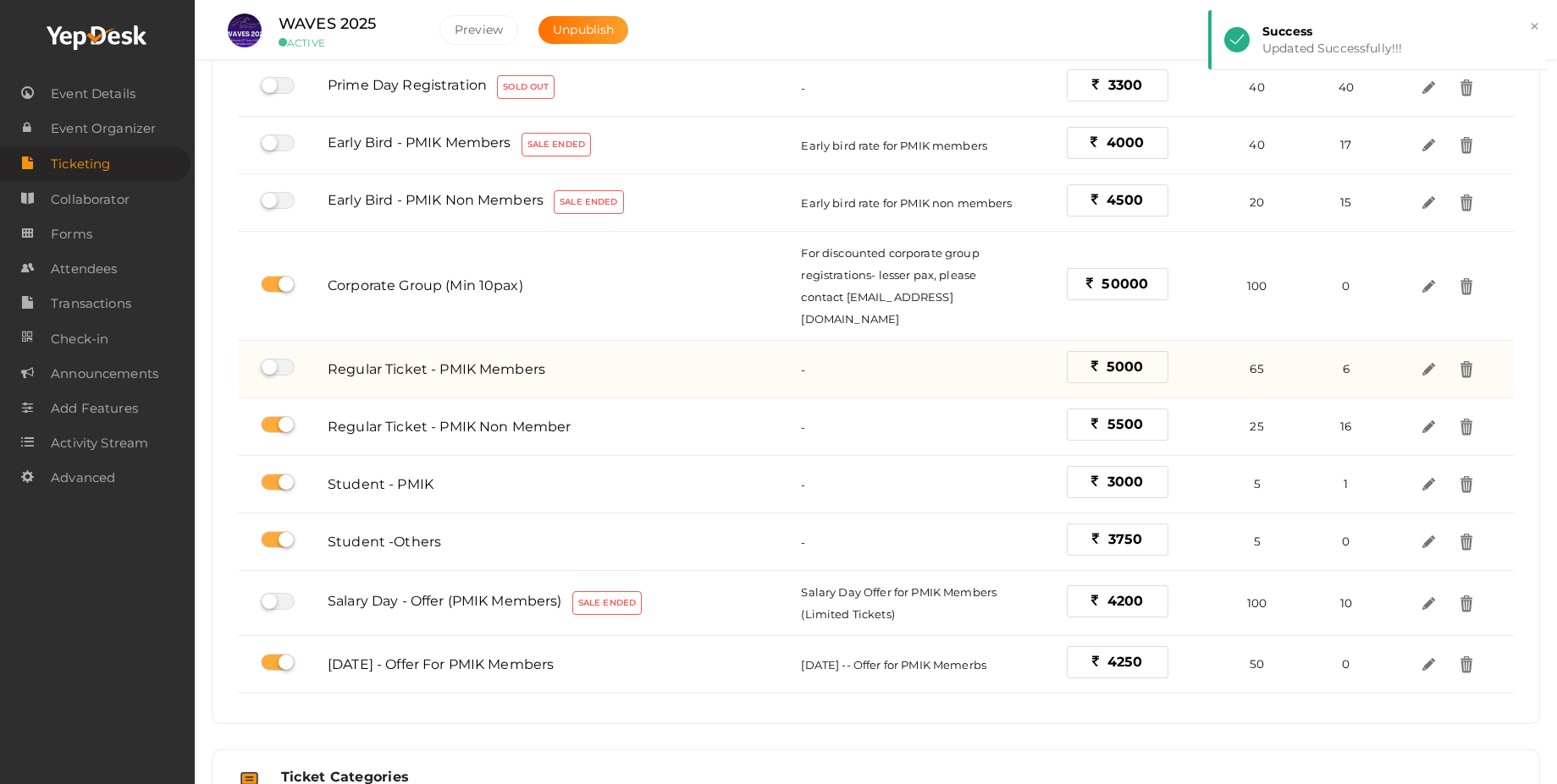
checkbox input "true"
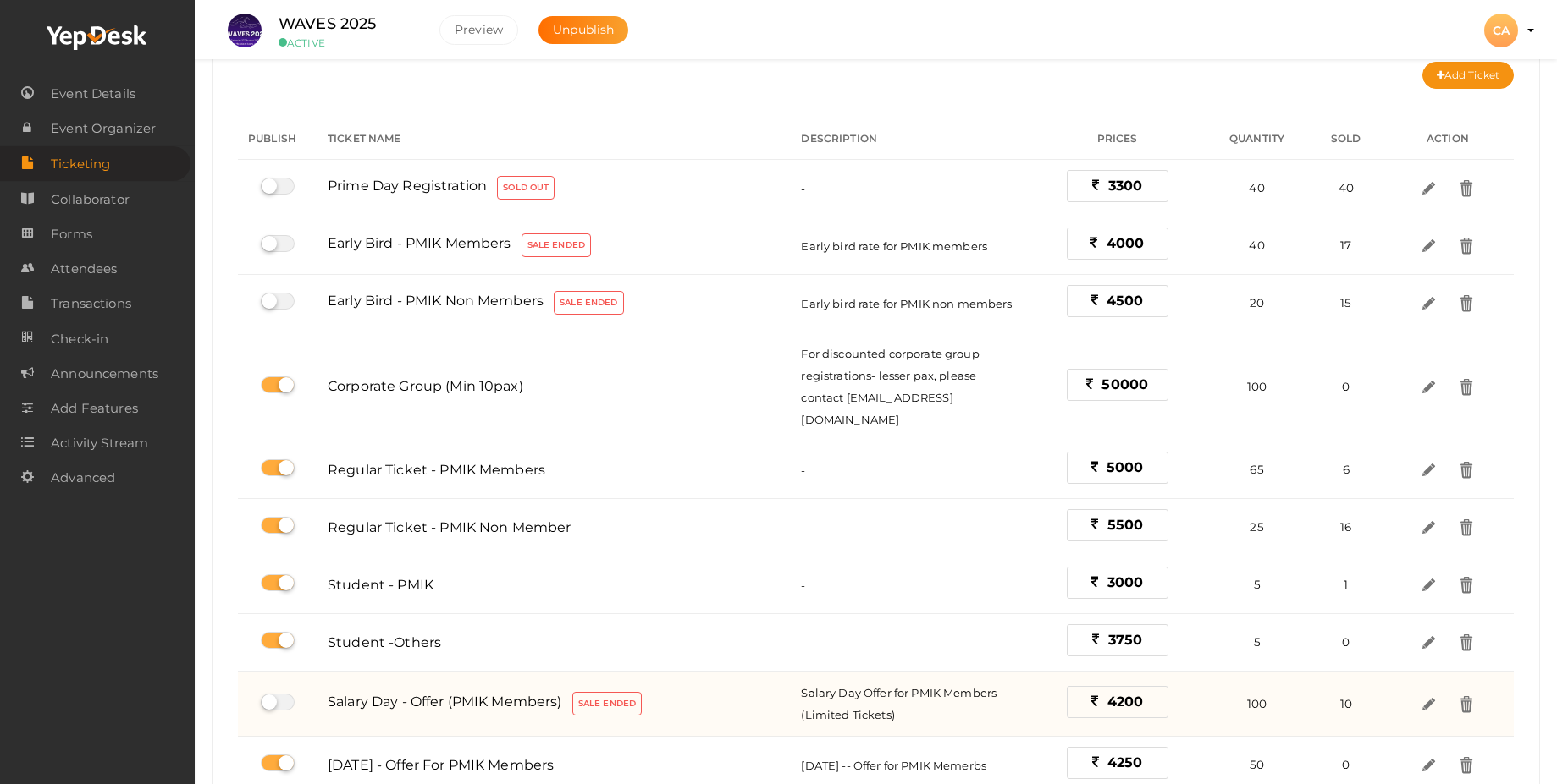
scroll to position [0, 0]
